Goal: Check status: Check status

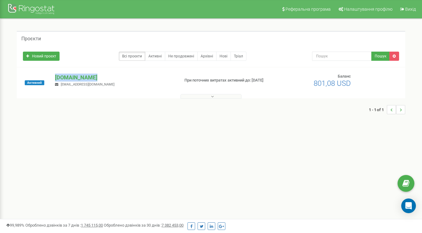
click at [66, 78] on p "[DOMAIN_NAME]" at bounding box center [114, 78] width 119 height 8
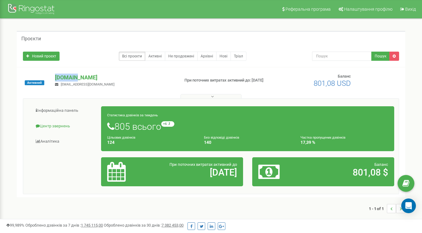
click at [61, 123] on link "Центр звернень" at bounding box center [65, 126] width 74 height 15
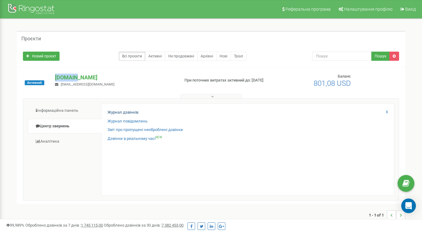
click at [122, 112] on link "Журнал дзвінків" at bounding box center [123, 113] width 31 height 6
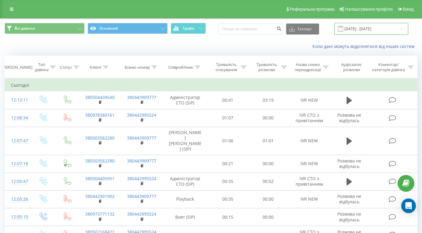
click at [385, 35] on input "22.08.2025 - 22.09.2025" at bounding box center [372, 29] width 74 height 12
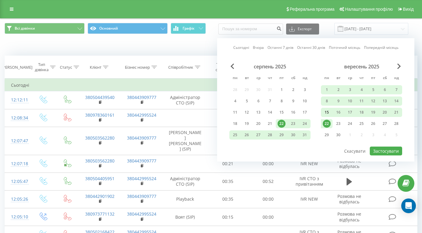
click at [326, 116] on div "15" at bounding box center [327, 112] width 8 height 8
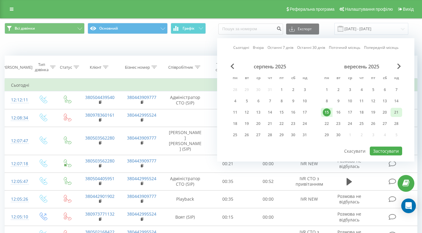
click at [397, 116] on div "21" at bounding box center [397, 112] width 8 height 8
click at [385, 156] on button "Застосувати" at bounding box center [386, 151] width 32 height 9
type input "15.09.2025 - 21.09.2025"
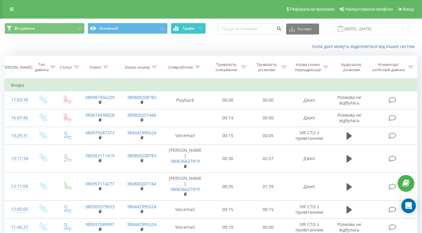
scroll to position [0, 0]
click at [184, 26] on span "Графік" at bounding box center [189, 28] width 12 height 4
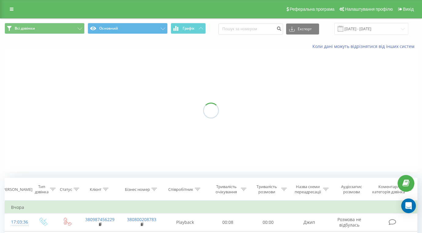
scroll to position [0, 0]
